Goal: Find specific page/section: Find specific page/section

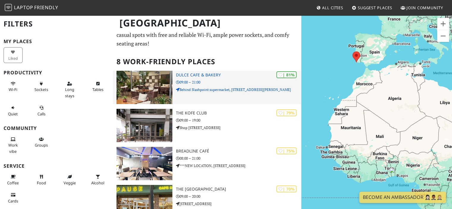
scroll to position [18, 0]
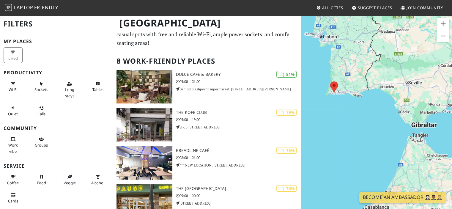
drag, startPoint x: 316, startPoint y: 104, endPoint x: 339, endPoint y: 87, distance: 29.2
click at [338, 87] on img at bounding box center [334, 86] width 8 height 11
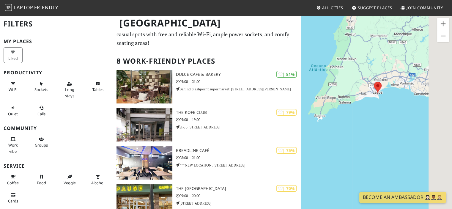
drag, startPoint x: 381, startPoint y: 99, endPoint x: 337, endPoint y: 101, distance: 43.4
click at [337, 101] on div at bounding box center [376, 119] width 151 height 209
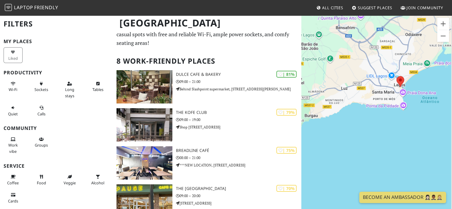
drag, startPoint x: 405, startPoint y: 89, endPoint x: 379, endPoint y: 98, distance: 27.5
click at [379, 98] on div at bounding box center [376, 119] width 151 height 209
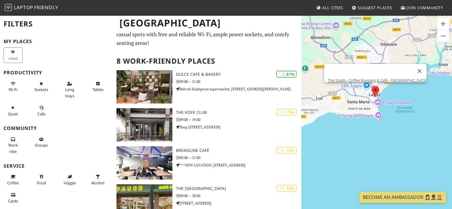
click at [371, 86] on area at bounding box center [371, 86] width 0 height 0
click at [372, 78] on link "The Studio - Coffee Roasters & Café - [GEOGRAPHIC_DATA]" at bounding box center [376, 80] width 99 height 4
